Goal: Communication & Community: Share content

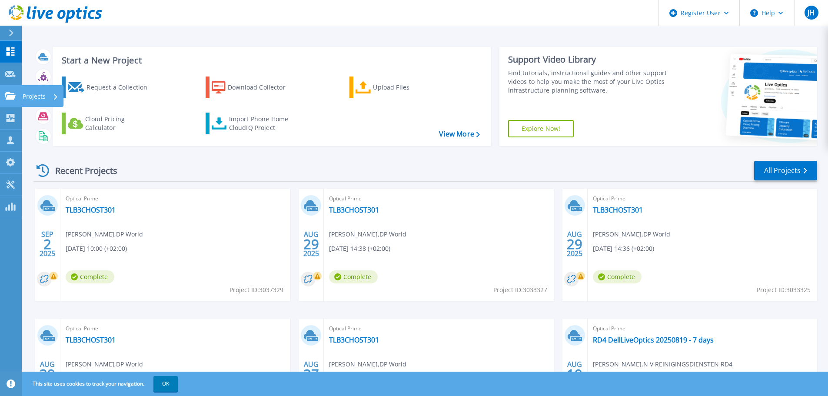
click at [12, 96] on icon at bounding box center [10, 95] width 10 height 7
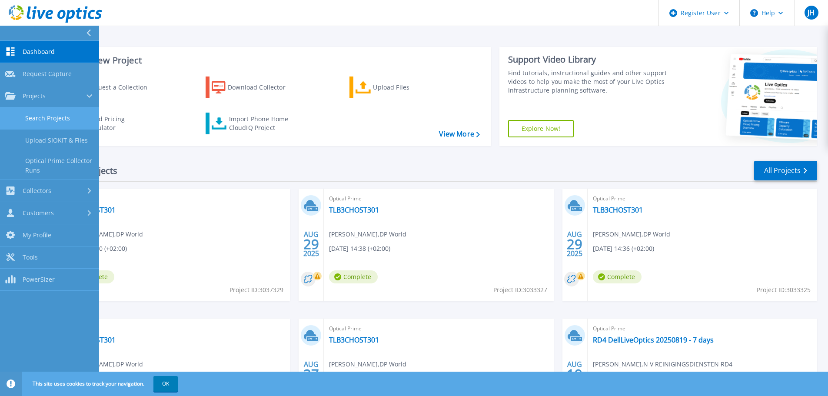
click at [43, 122] on link "Search Projects" at bounding box center [49, 118] width 99 height 22
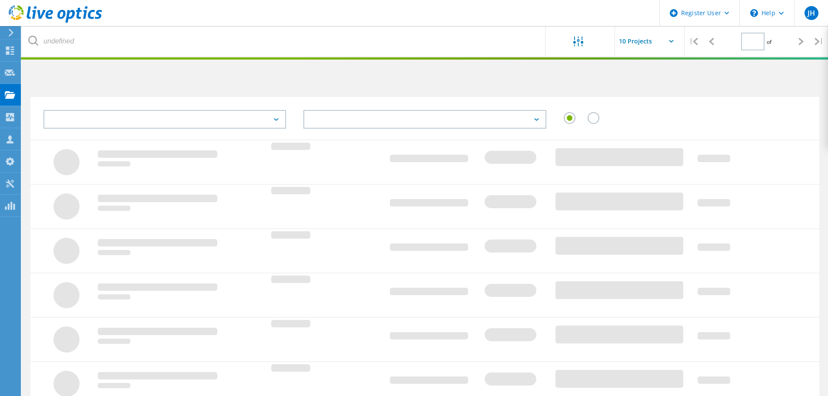
type input "1"
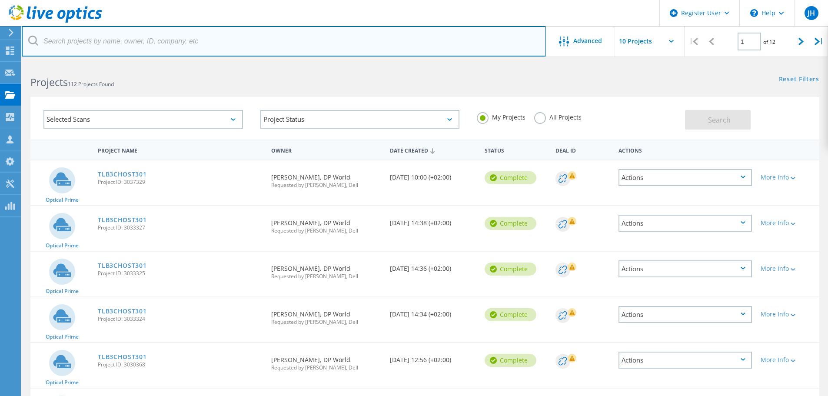
click at [384, 41] on input "text" at bounding box center [284, 41] width 524 height 30
type input "manter"
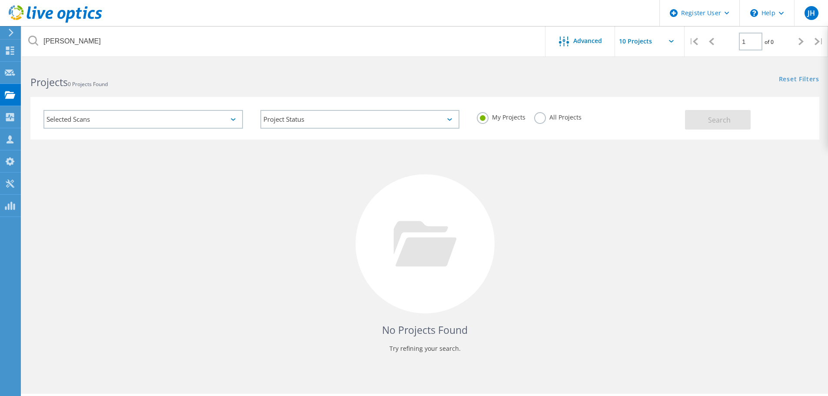
click at [540, 120] on label "All Projects" at bounding box center [557, 116] width 47 height 8
click at [0, 0] on input "All Projects" at bounding box center [0, 0] width 0 height 0
click at [723, 122] on span "Search" at bounding box center [719, 120] width 23 height 10
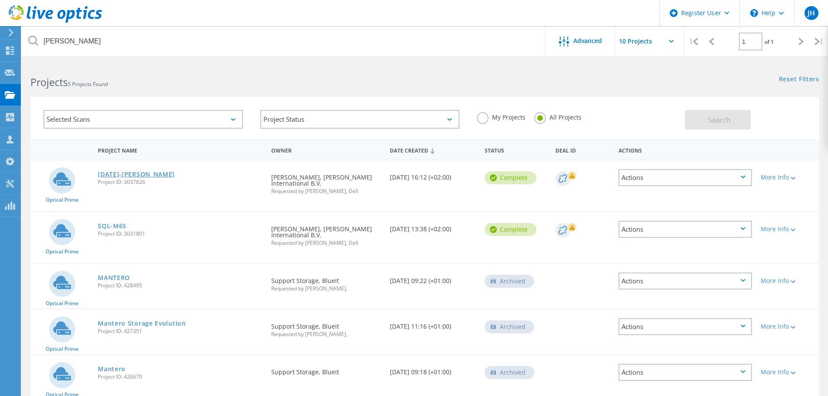
click at [142, 173] on link "[DATE]-[PERSON_NAME]" at bounding box center [136, 174] width 77 height 6
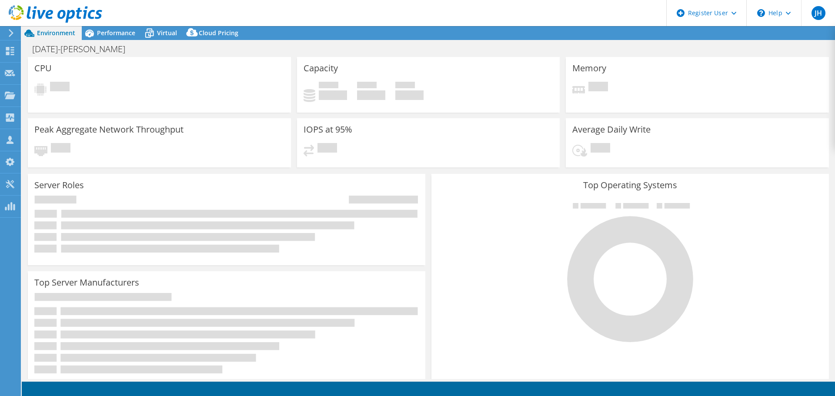
select select "USD"
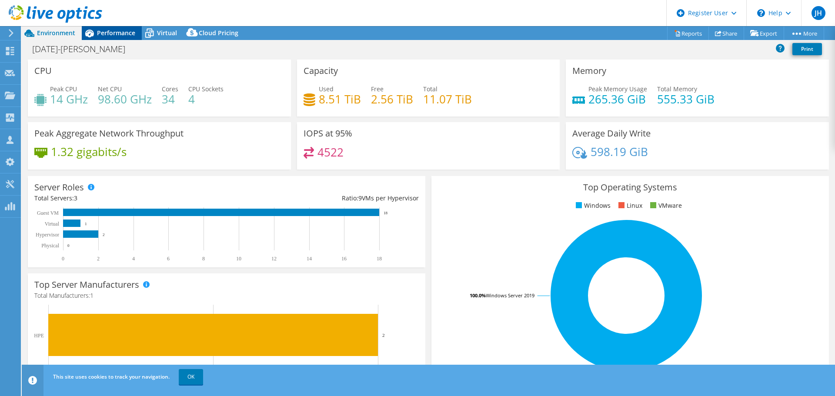
click at [112, 30] on span "Performance" at bounding box center [116, 33] width 38 height 8
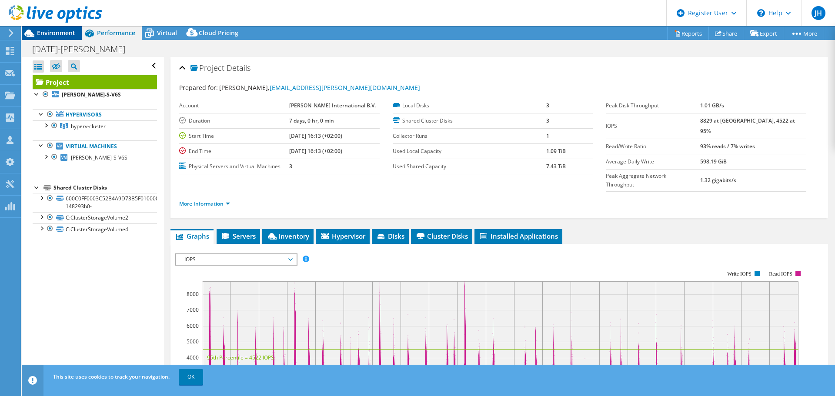
click at [56, 32] on span "Environment" at bounding box center [56, 33] width 38 height 8
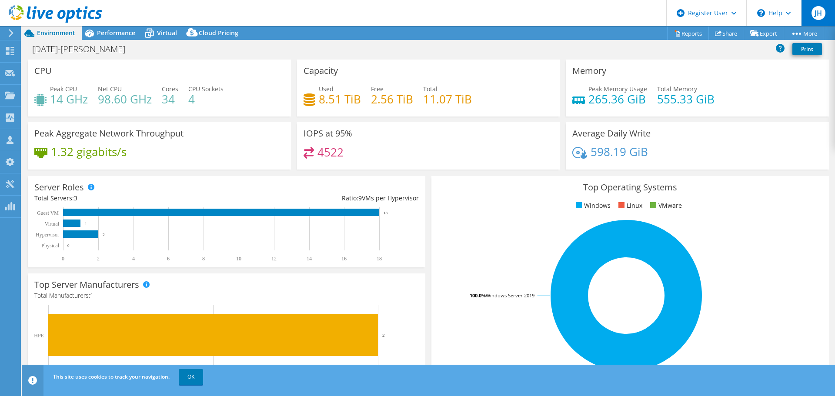
drag, startPoint x: 127, startPoint y: 0, endPoint x: 811, endPoint y: 13, distance: 683.6
click at [811, 13] on span "JH" at bounding box center [818, 13] width 14 height 14
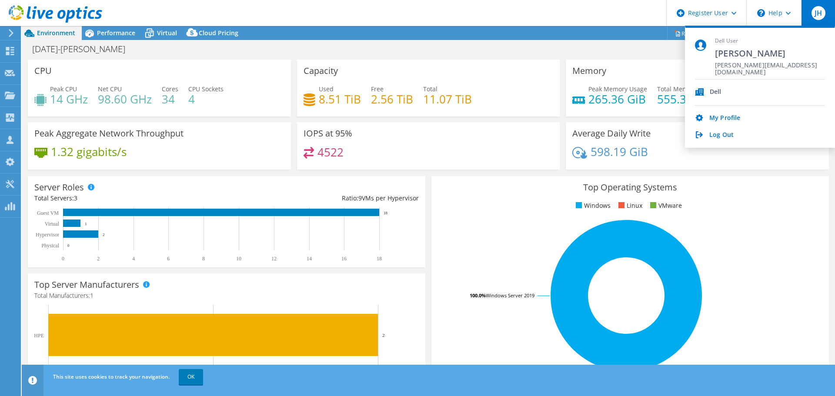
click at [512, 17] on header "JH Dell User [PERSON_NAME] [PERSON_NAME][EMAIL_ADDRESS][DOMAIN_NAME] Dell My Pr…" at bounding box center [417, 13] width 835 height 26
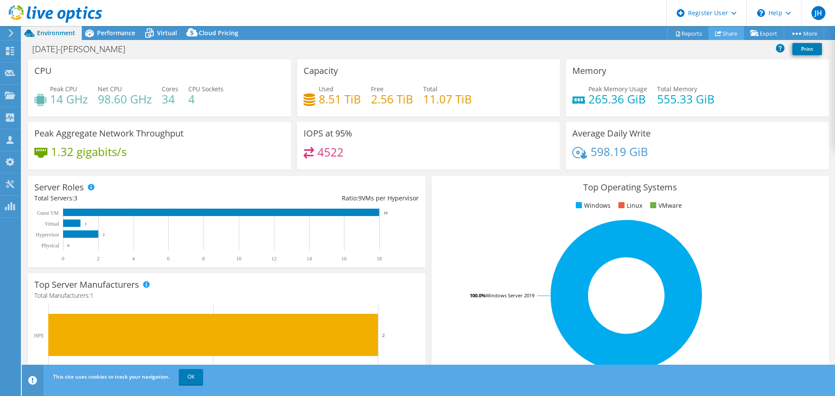
click at [726, 40] on link "Share" at bounding box center [726, 33] width 36 height 13
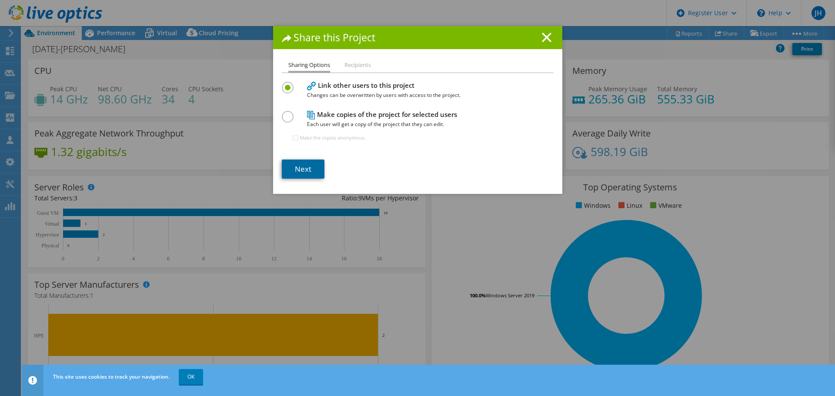
click at [305, 172] on link "Next" at bounding box center [303, 169] width 43 height 19
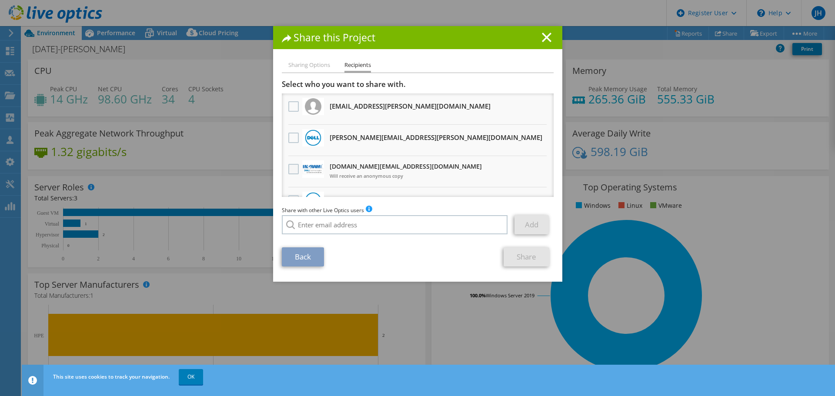
click at [288, 166] on label at bounding box center [294, 169] width 13 height 10
click at [0, 0] on input "checkbox" at bounding box center [0, 0] width 0 height 0
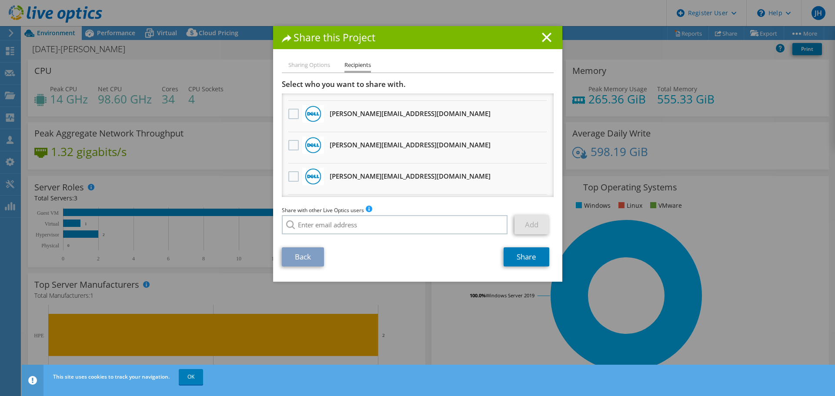
scroll to position [87, 0]
click at [534, 253] on link "Share" at bounding box center [527, 256] width 46 height 19
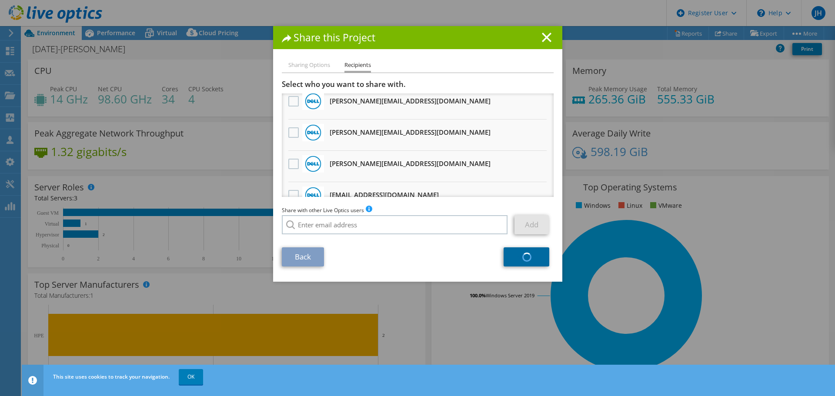
scroll to position [0, 0]
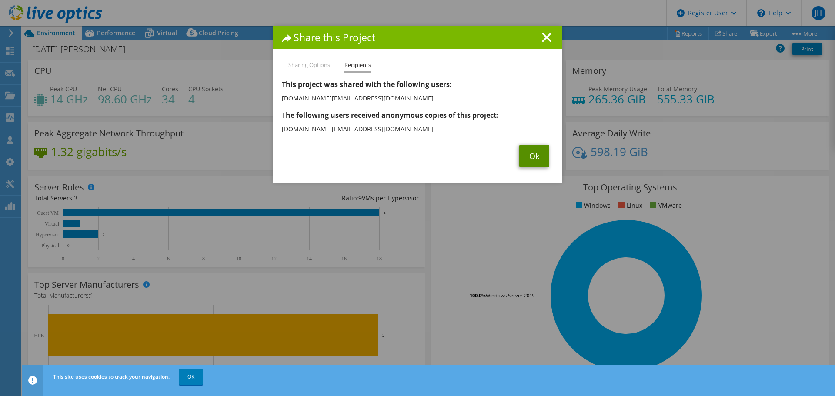
click at [524, 159] on link "Ok" at bounding box center [534, 156] width 30 height 23
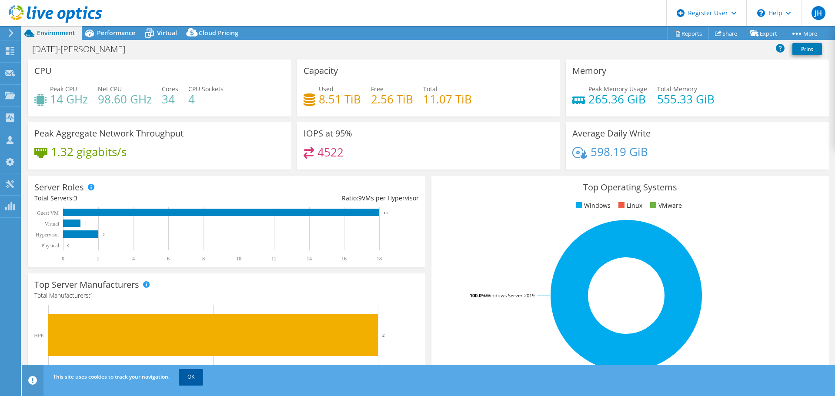
click at [189, 383] on link "OK" at bounding box center [191, 377] width 24 height 16
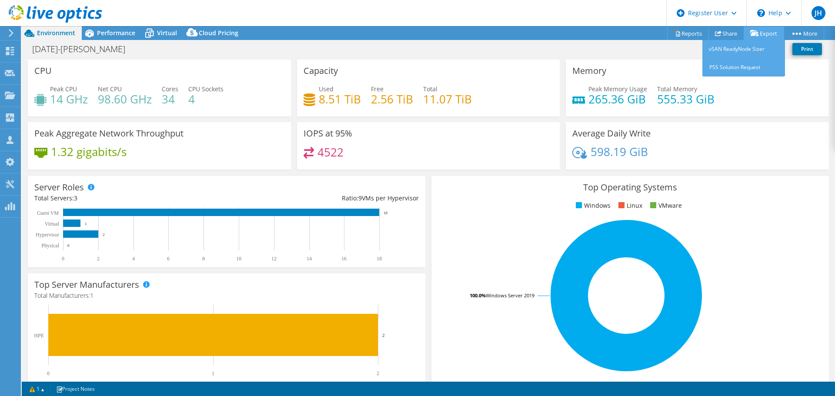
click at [763, 35] on link "Export" at bounding box center [764, 33] width 40 height 13
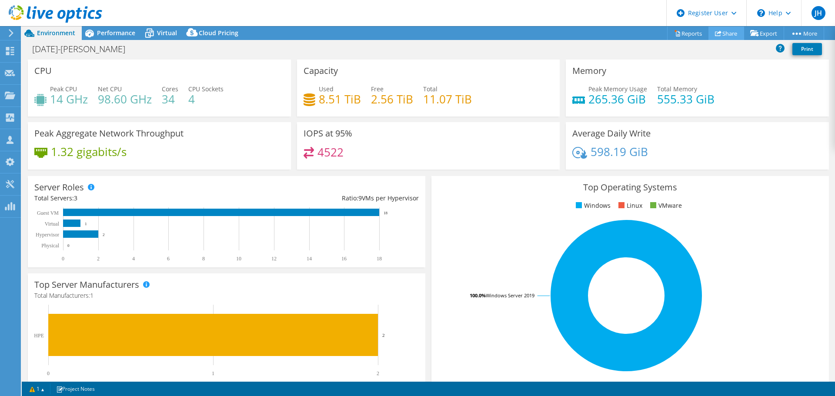
click at [723, 34] on link "Share" at bounding box center [726, 33] width 36 height 13
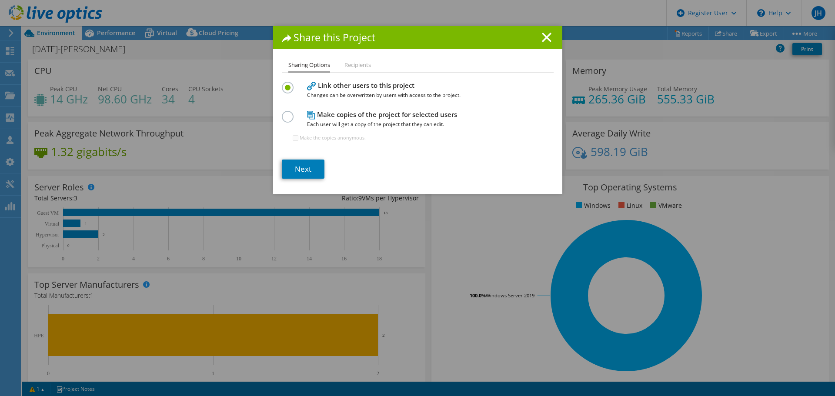
click at [350, 67] on li "Recipients" at bounding box center [357, 65] width 27 height 11
click at [350, 65] on li "Recipients" at bounding box center [357, 65] width 27 height 11
click at [286, 170] on link "Next" at bounding box center [303, 169] width 43 height 19
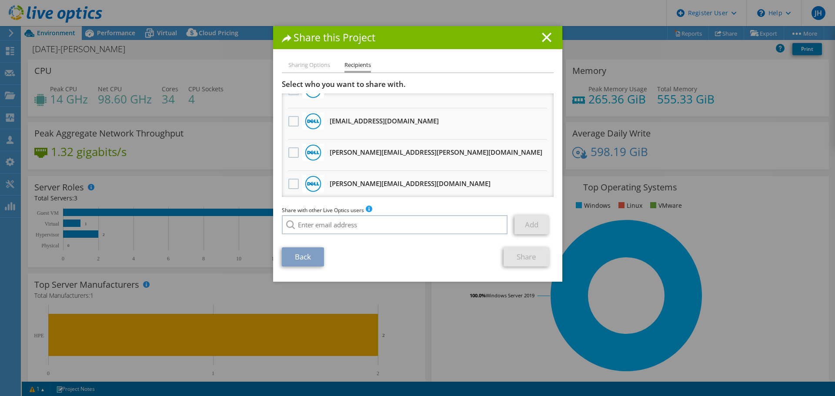
scroll to position [304, 0]
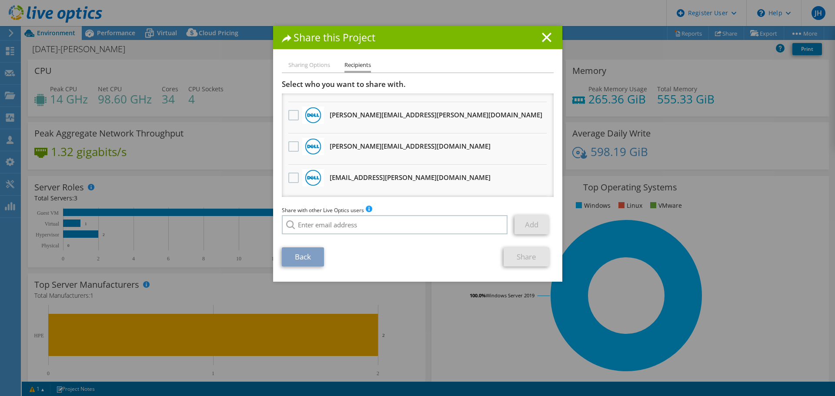
click at [548, 41] on h1 "Share this Project" at bounding box center [418, 38] width 272 height 10
click at [544, 36] on line at bounding box center [546, 37] width 9 height 9
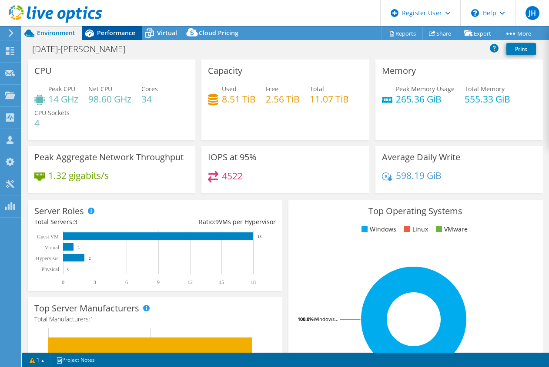
click at [113, 30] on span "Performance" at bounding box center [116, 33] width 38 height 8
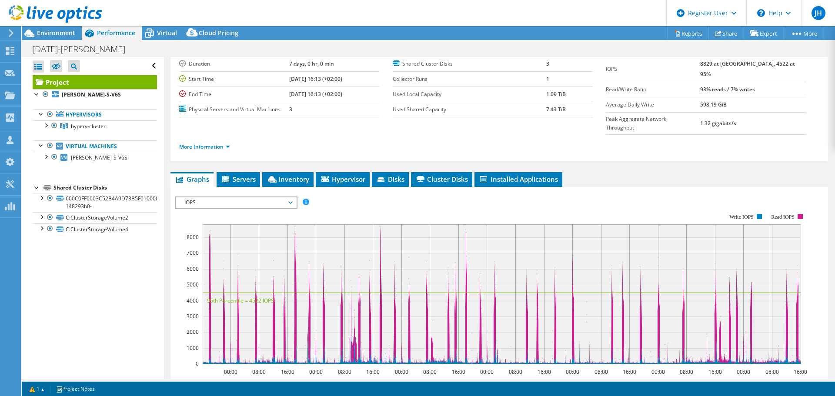
scroll to position [43, 0]
